Goal: Information Seeking & Learning: Learn about a topic

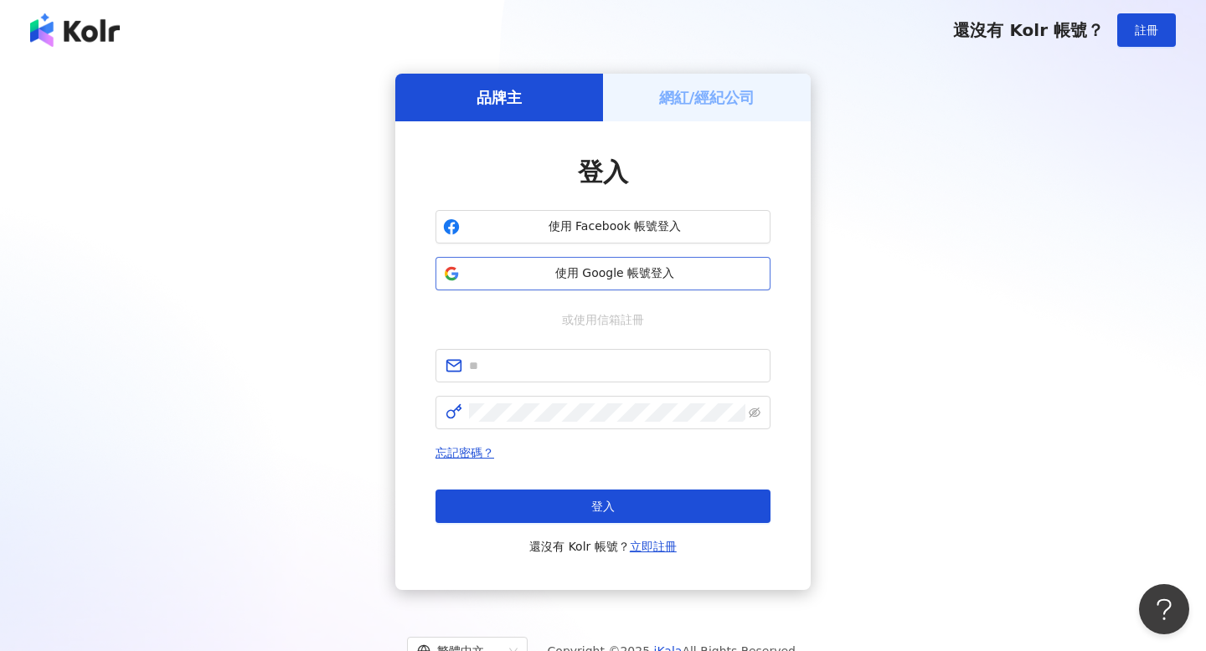
click at [568, 283] on button "使用 Google 帳號登入" at bounding box center [602, 273] width 335 height 33
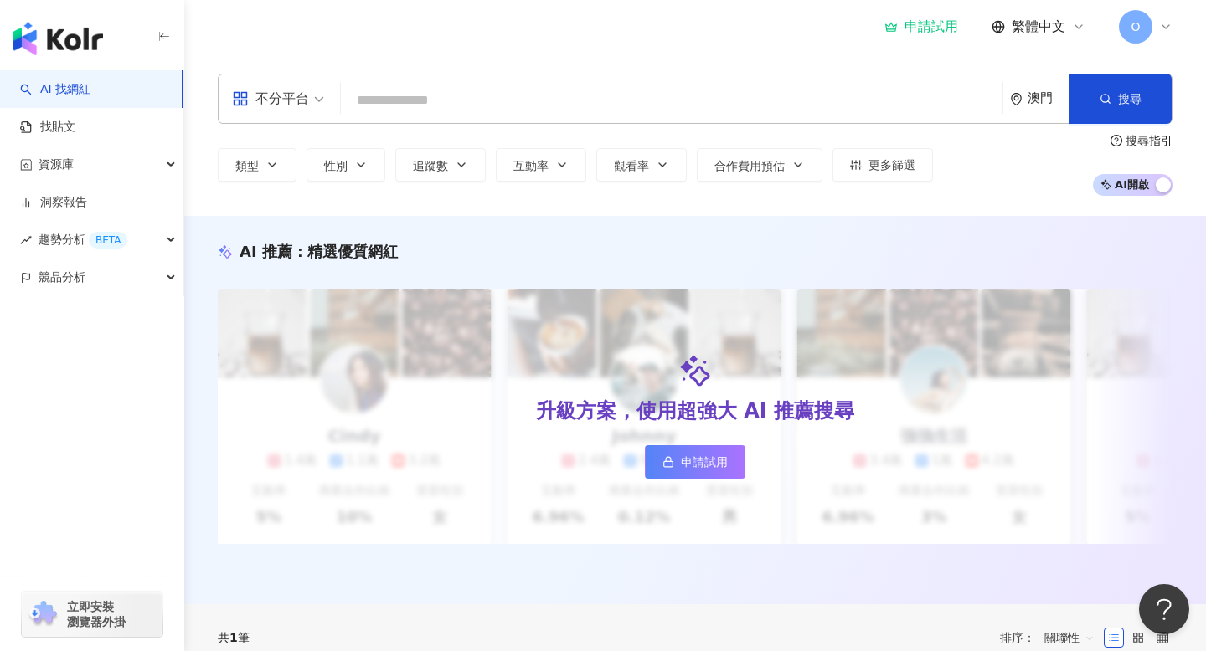
click at [471, 94] on input "search" at bounding box center [671, 101] width 648 height 32
click at [424, 90] on input "search" at bounding box center [671, 101] width 648 height 32
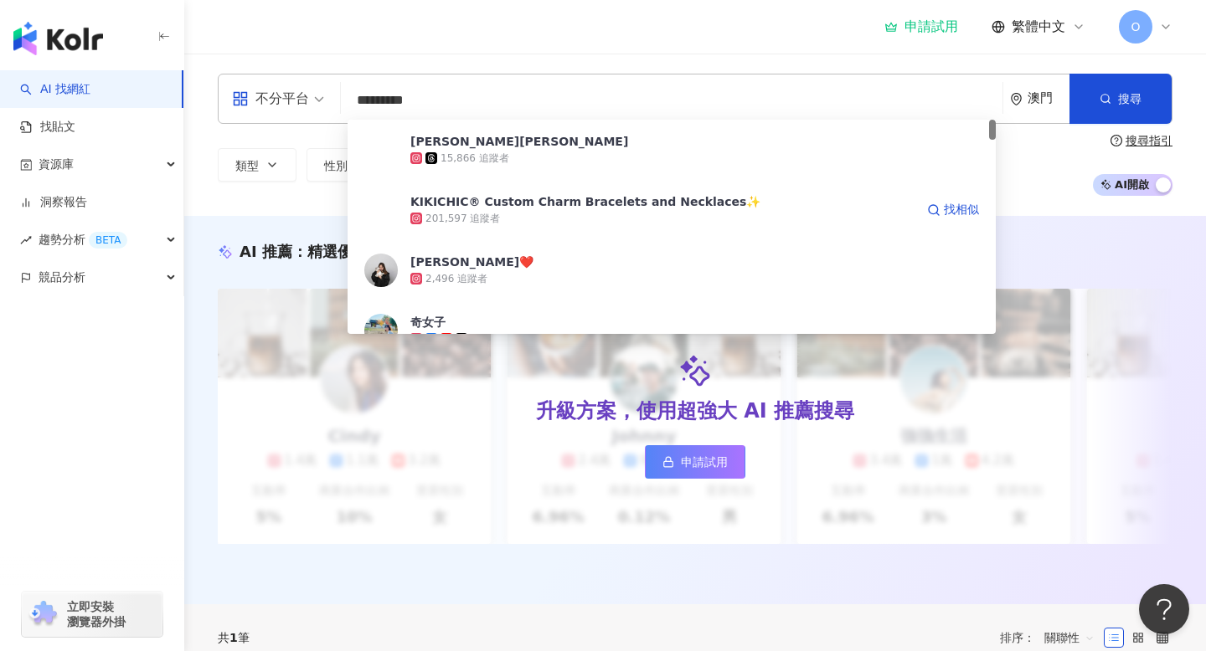
type input "**********"
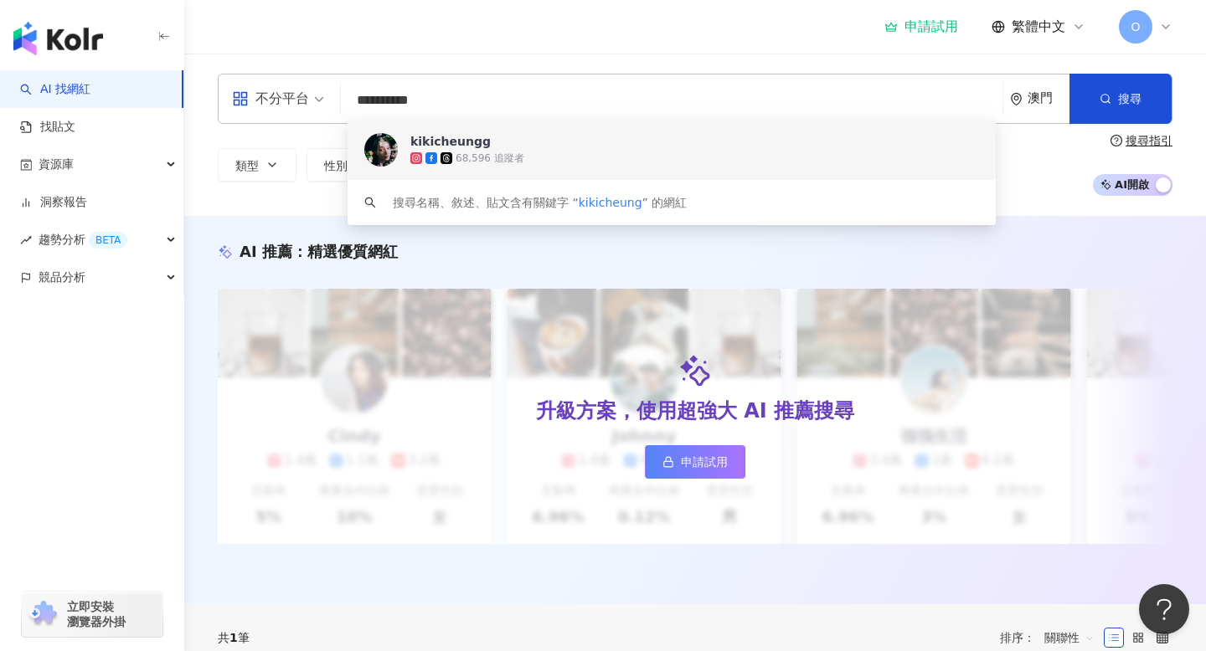
click at [512, 138] on span "kikicheungg" at bounding box center [662, 141] width 504 height 17
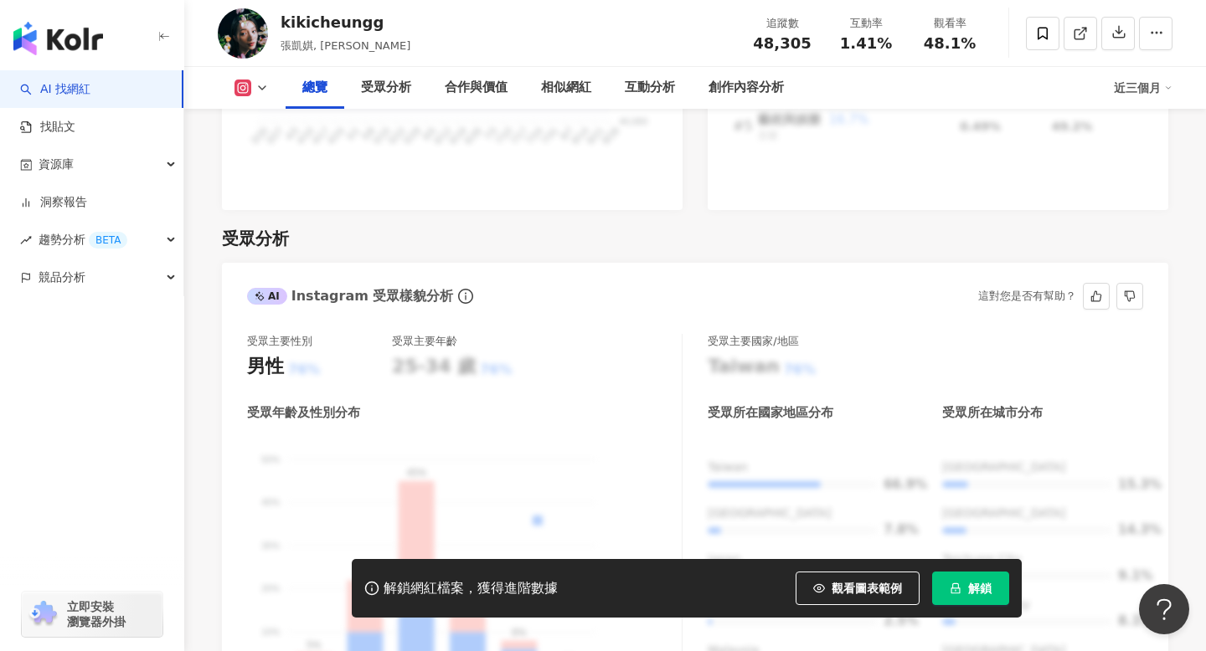
scroll to position [1355, 0]
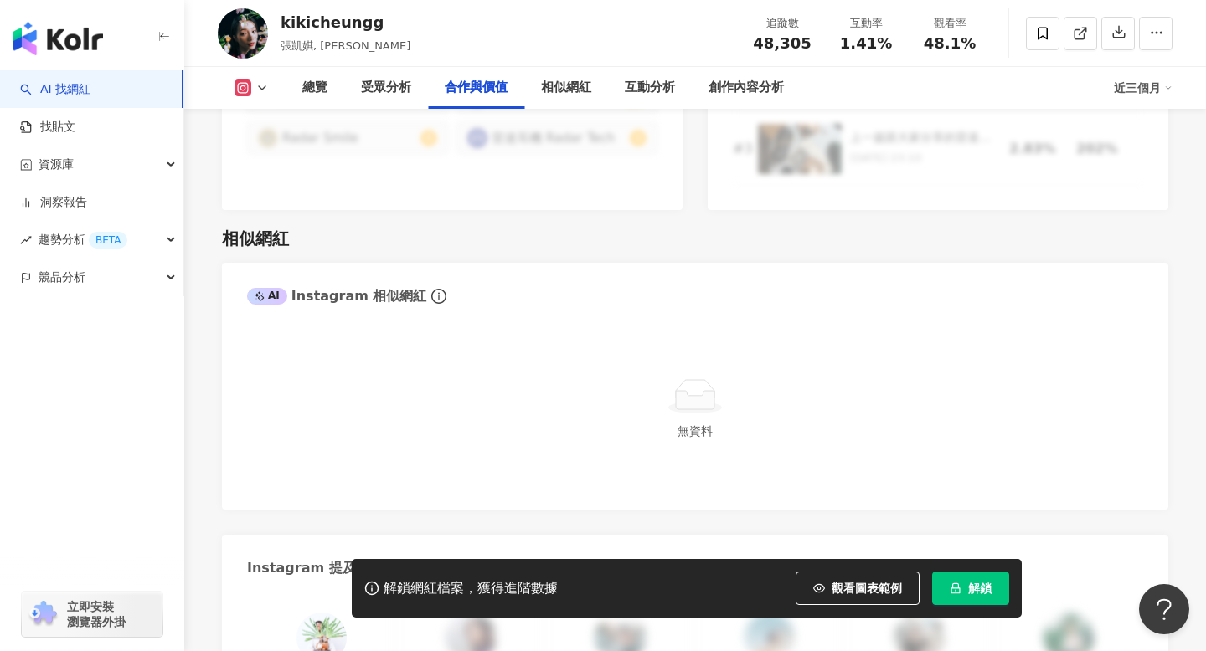
click at [592, 173] on div "總覽 最後更新日期：[DATE] 近三個月 Instagram 網紅基本資料 性別 女 主要語言 繁體中文 79.3% 網紅類型 香水 · 日常話題 · 家庭…" at bounding box center [694, 310] width 1021 height 5517
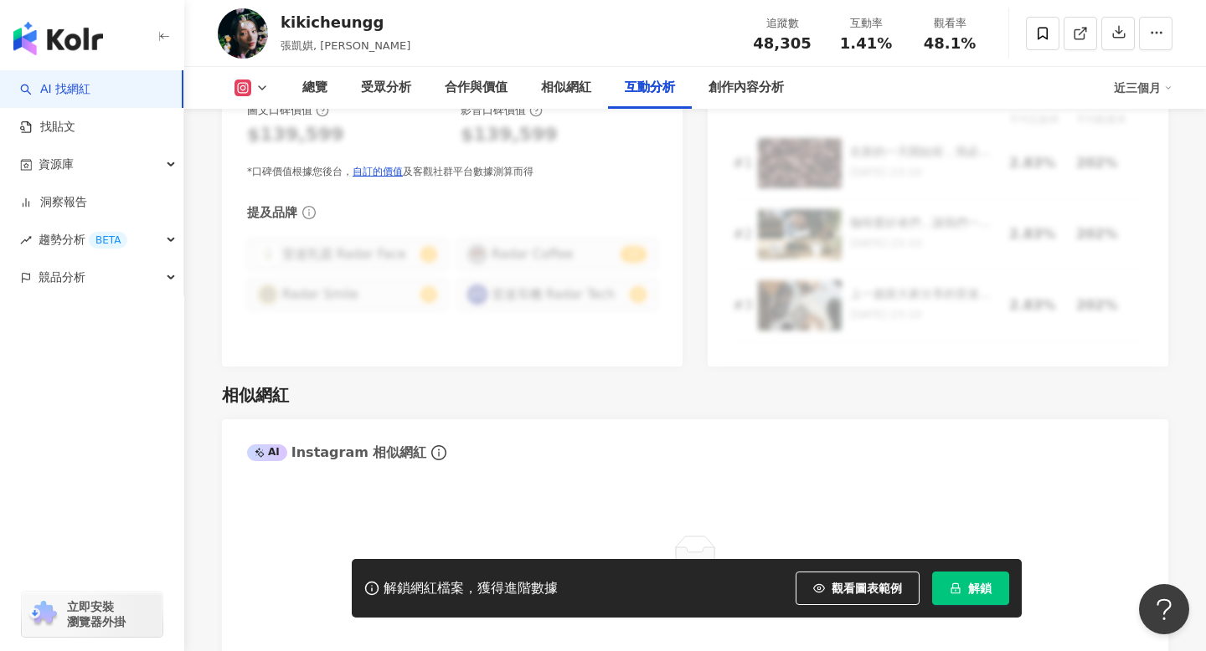
scroll to position [3397, 0]
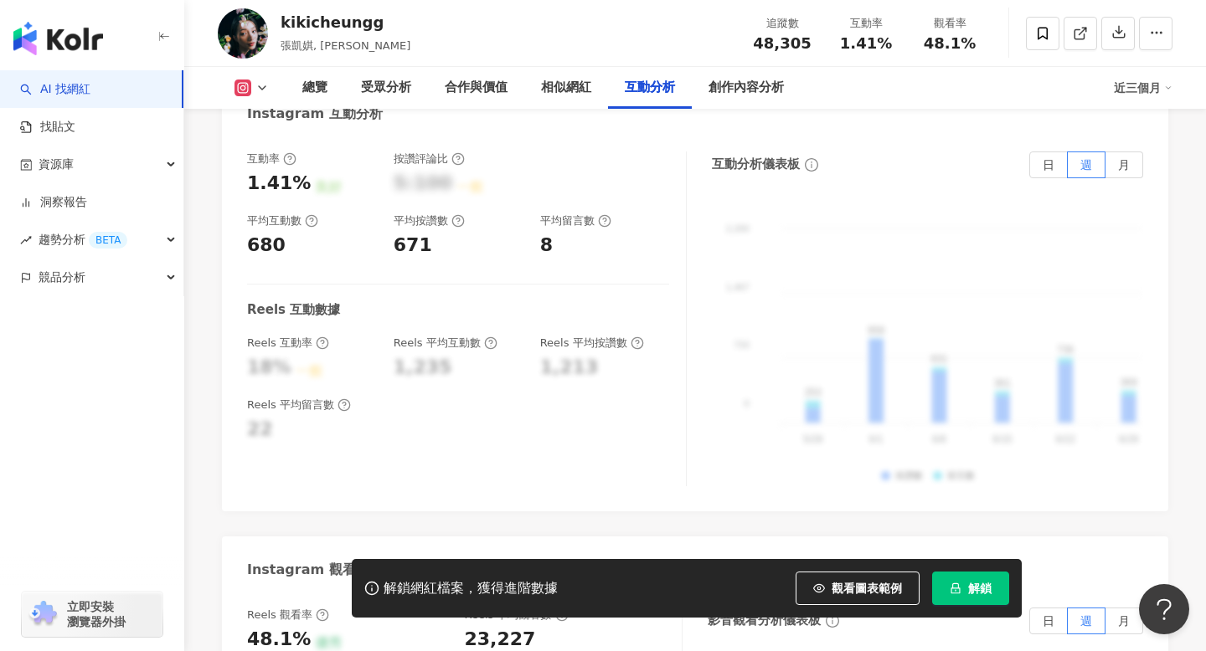
drag, startPoint x: 1200, startPoint y: 78, endPoint x: 1188, endPoint y: 421, distance: 343.5
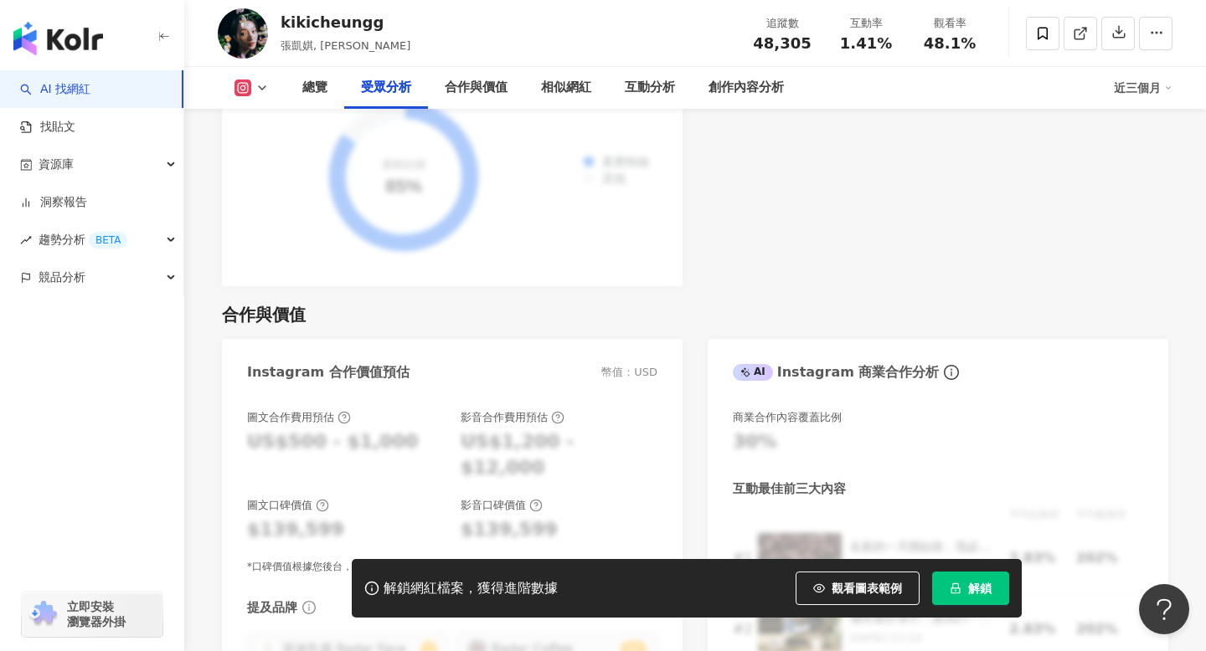
scroll to position [2101, 0]
